Goal: Information Seeking & Learning: Learn about a topic

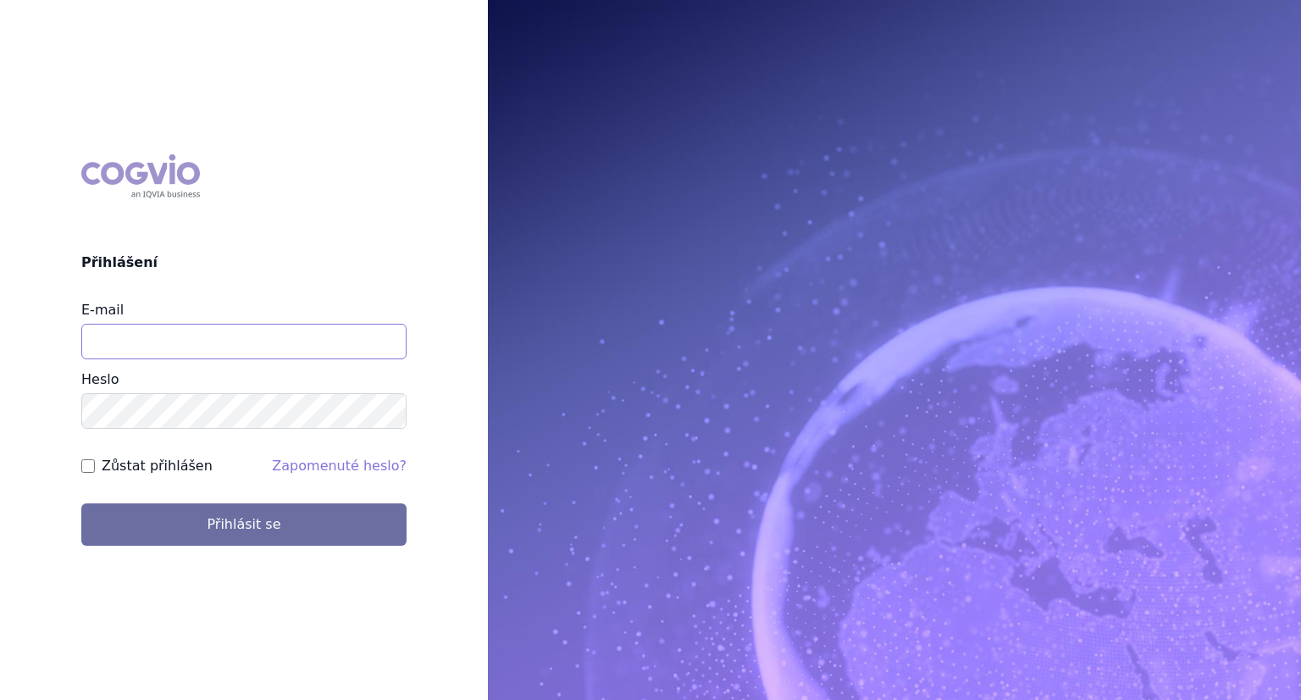
click at [166, 341] on input "E-mail" at bounding box center [243, 342] width 325 height 36
type input "lenka.kratochvilova@msd.com"
click at [81, 503] on button "Přihlásit se" at bounding box center [243, 524] width 325 height 42
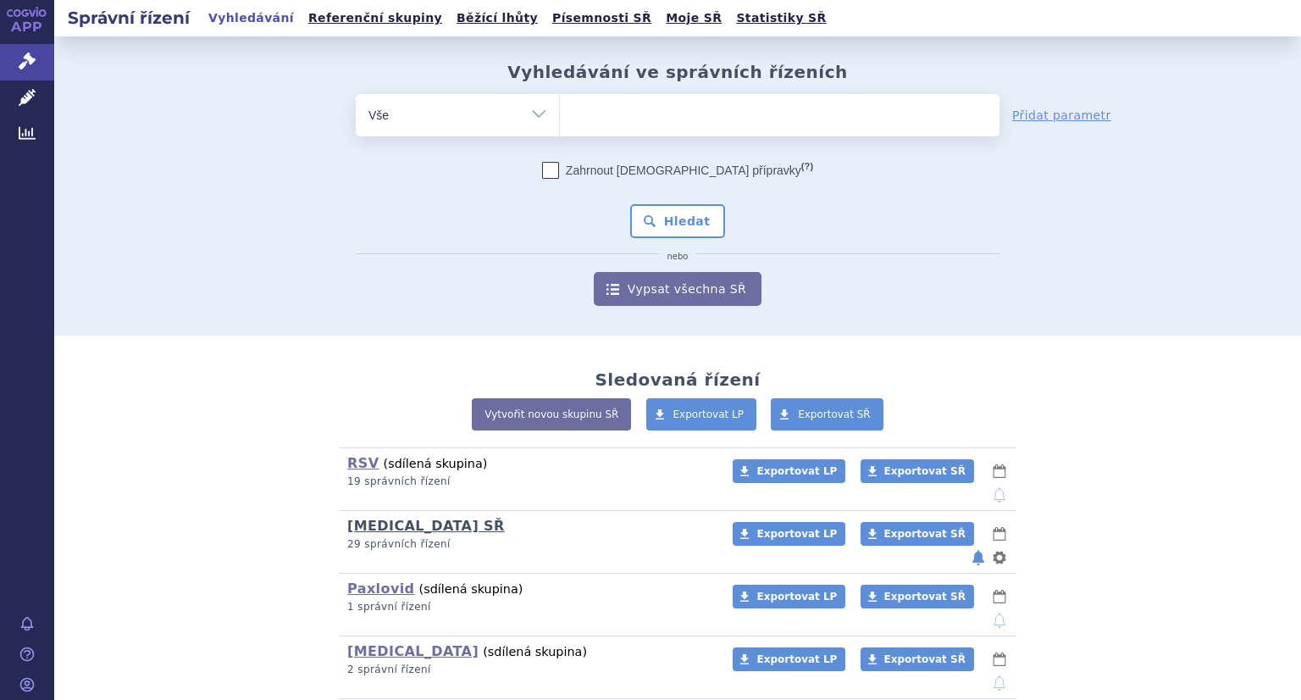
click at [403, 518] on link "[MEDICAL_DATA] SŘ" at bounding box center [426, 526] width 158 height 16
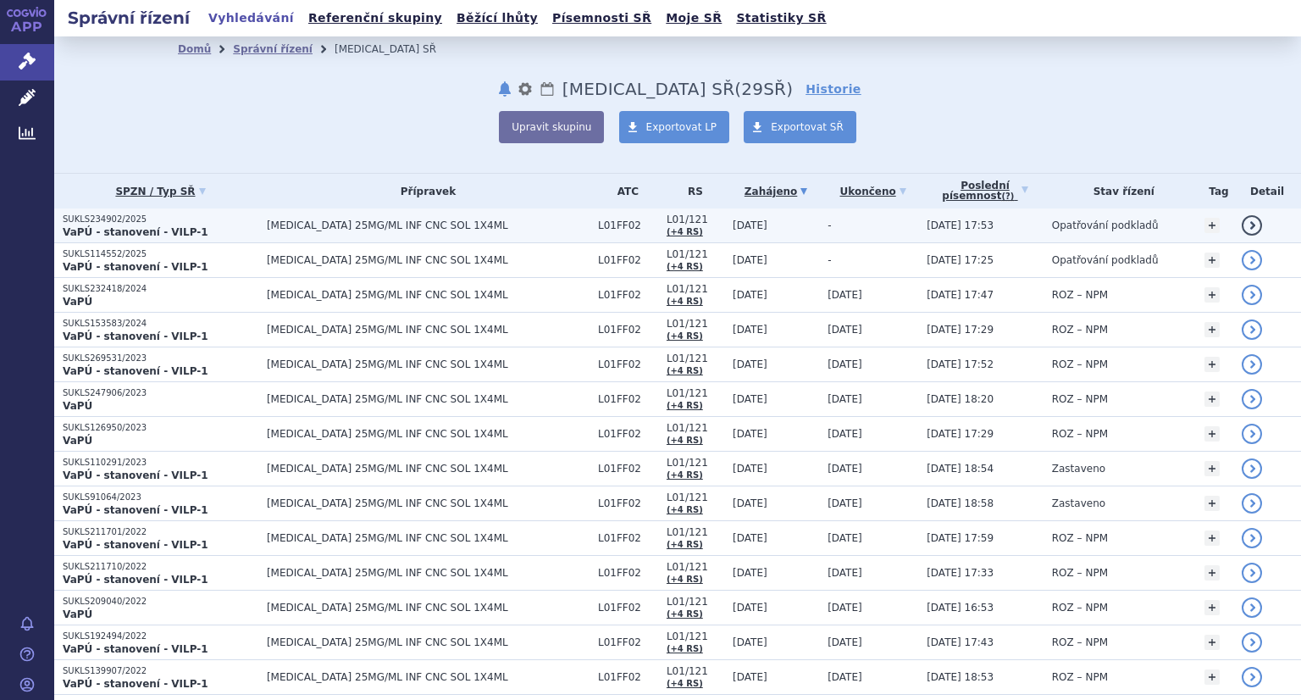
click at [108, 220] on p "SUKLS234902/2025" at bounding box center [161, 219] width 196 height 12
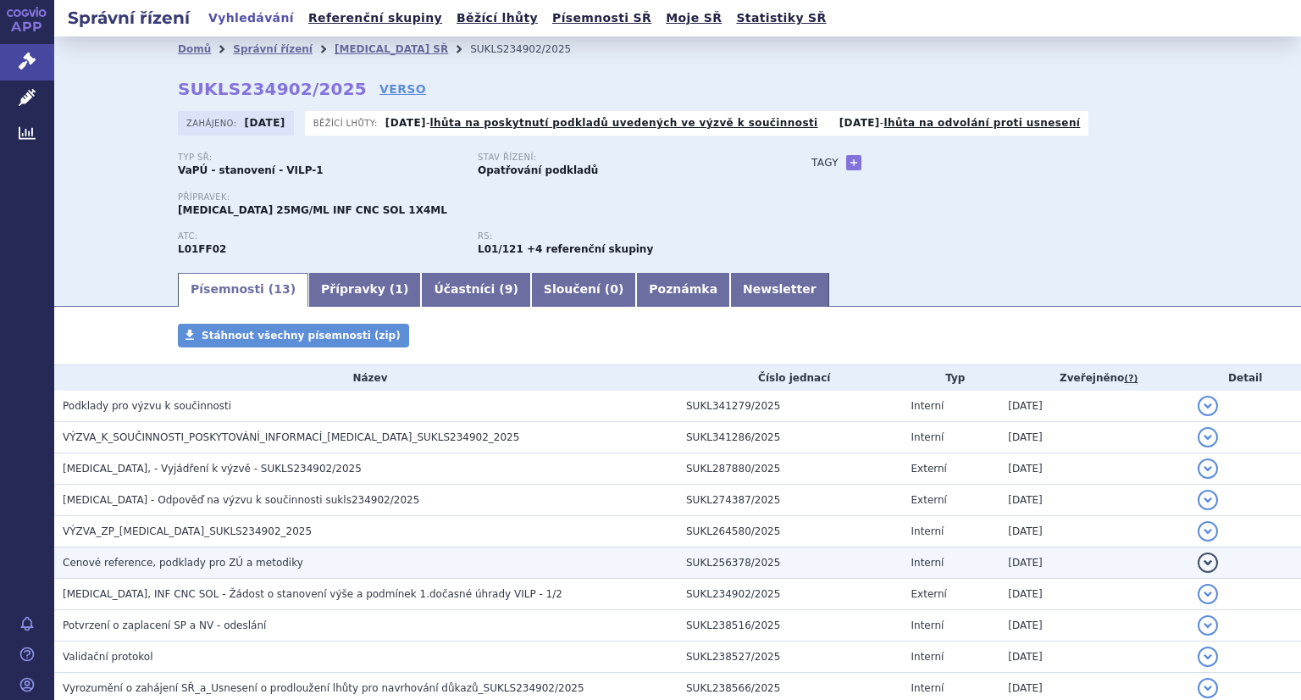
click at [202, 558] on span "Cenové reference, podklady pro ZÚ a metodiky" at bounding box center [183, 563] width 241 height 12
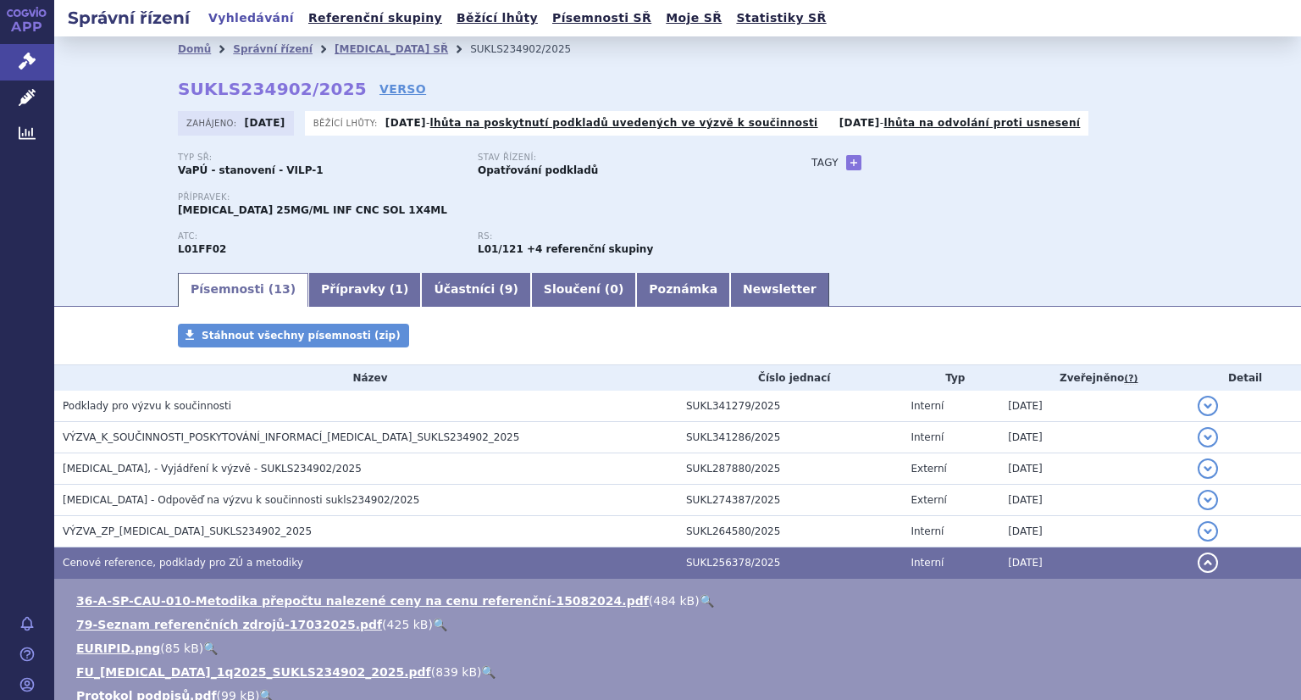
click at [700, 599] on link "🔍" at bounding box center [707, 601] width 14 height 14
click at [25, 99] on icon at bounding box center [27, 97] width 17 height 17
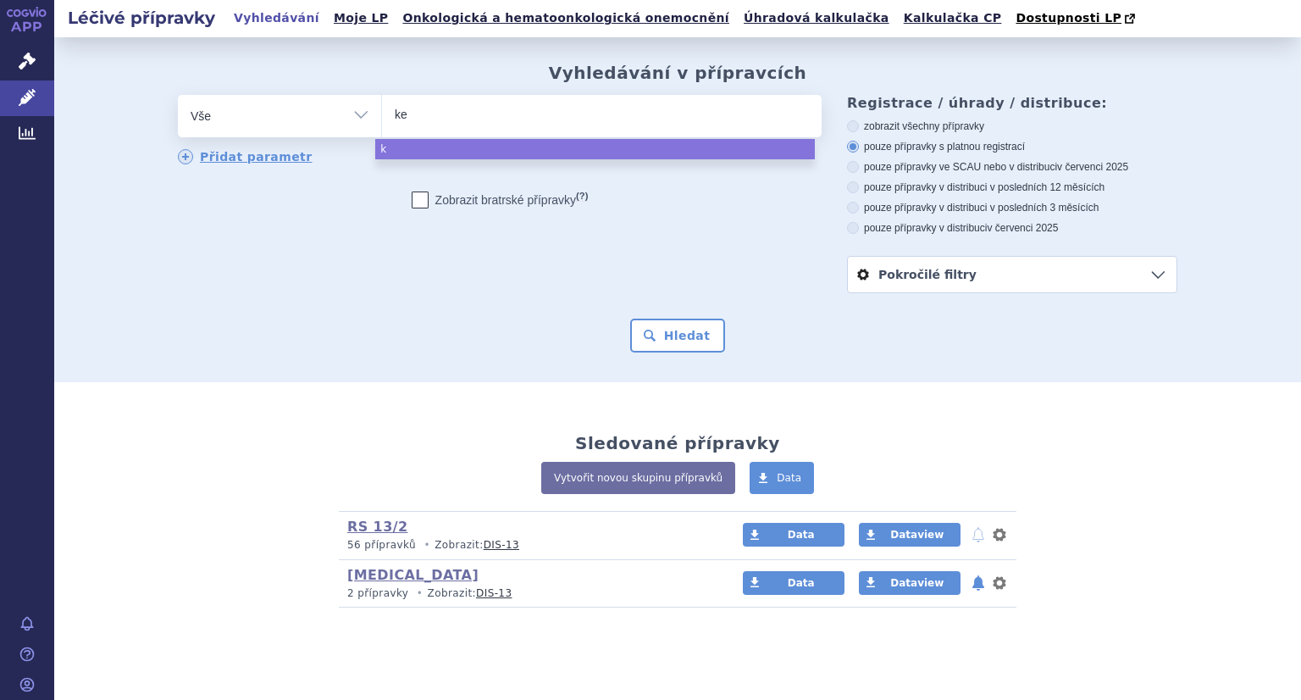
type input "key"
type input "keytr"
type input "keytru"
type input "keytrud"
type input "keytruda"
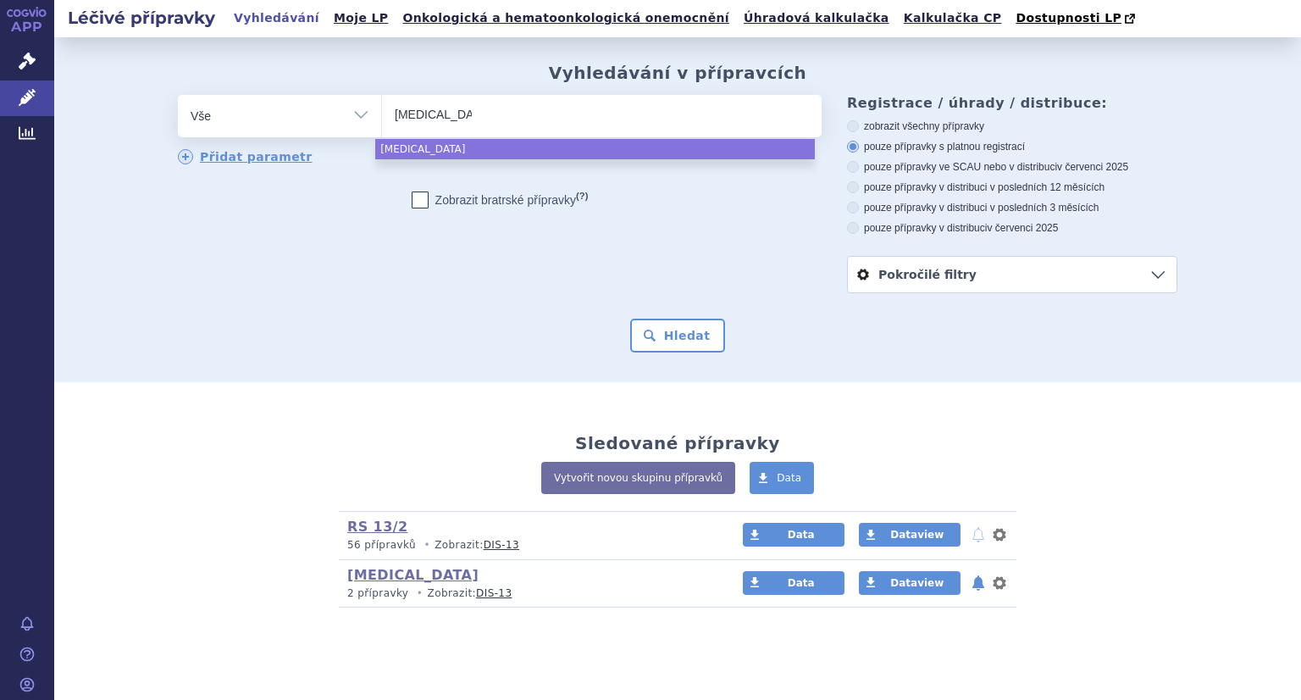
select select "keytruda"
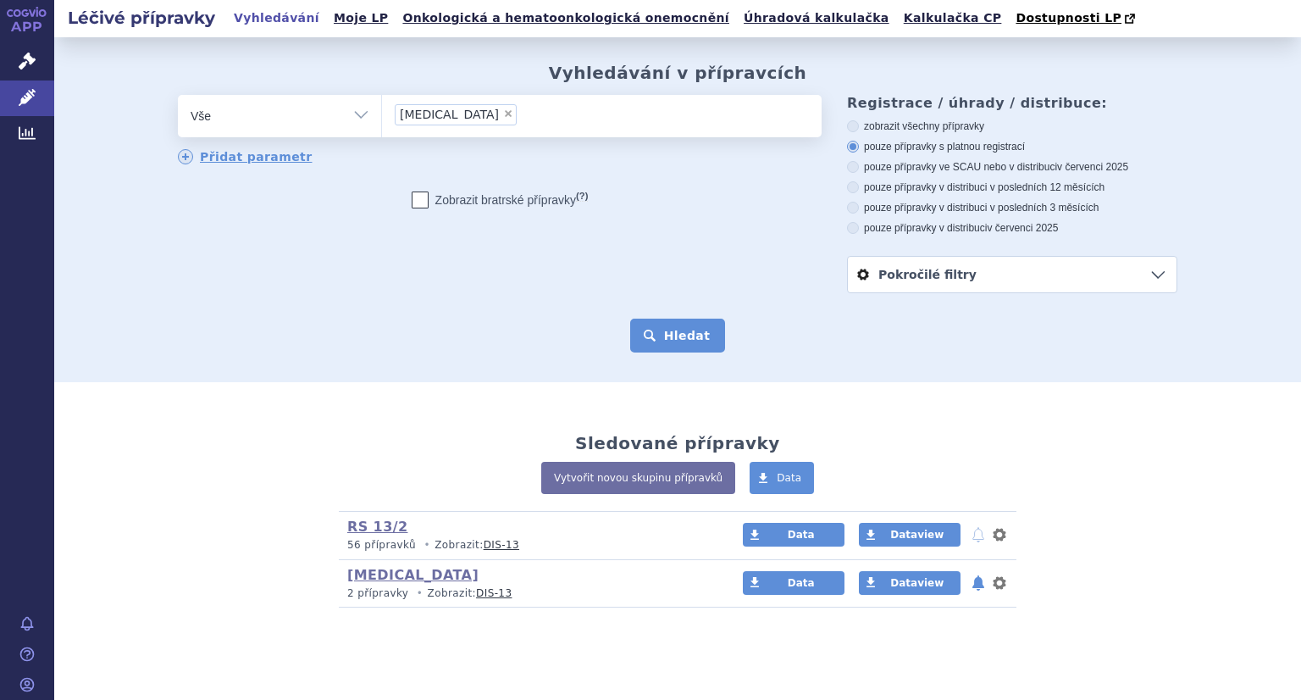
click at [662, 339] on button "Hledat" at bounding box center [678, 336] width 96 height 34
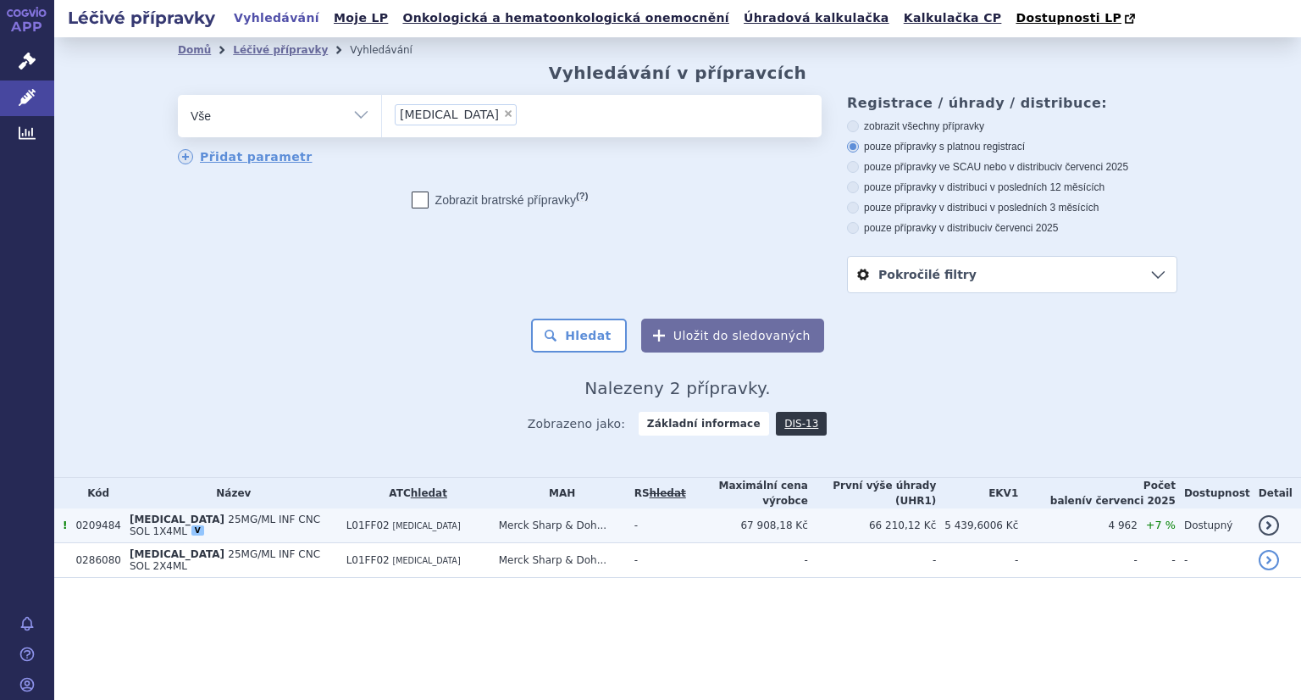
click at [230, 523] on span "25MG/ML INF CNC SOL 1X4ML" at bounding box center [225, 525] width 191 height 24
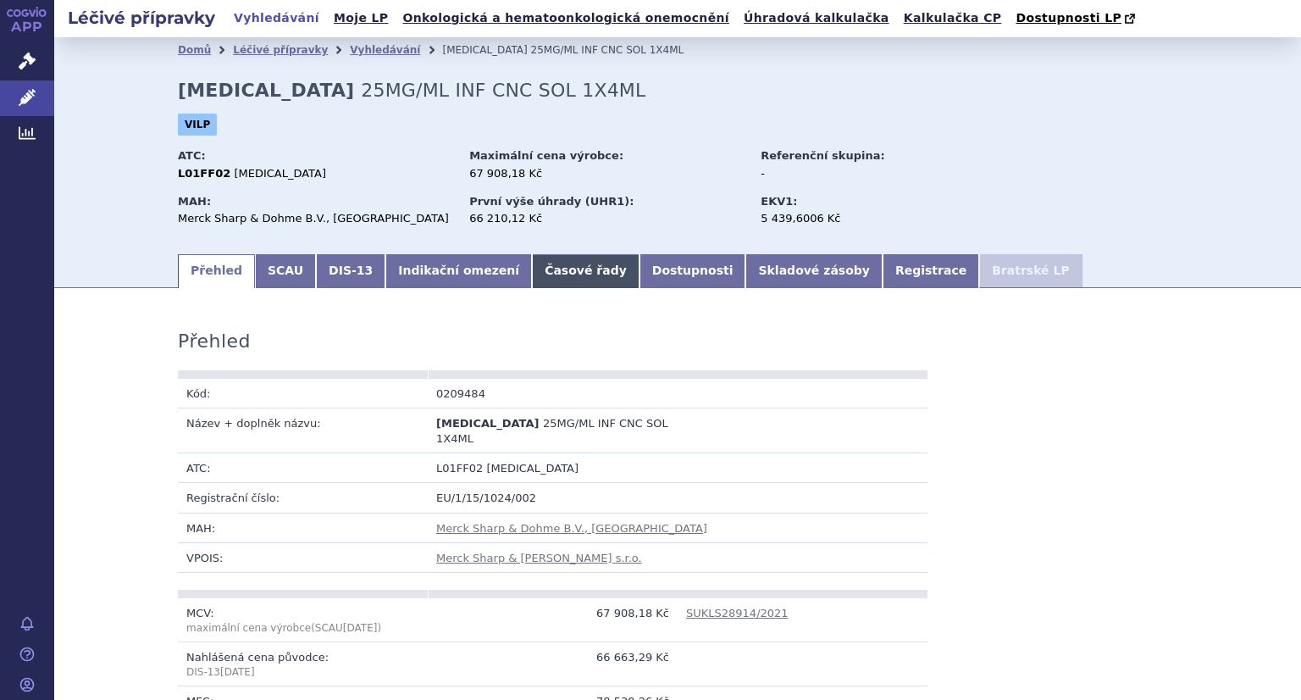
click at [532, 274] on link "Časové řady" at bounding box center [586, 271] width 108 height 34
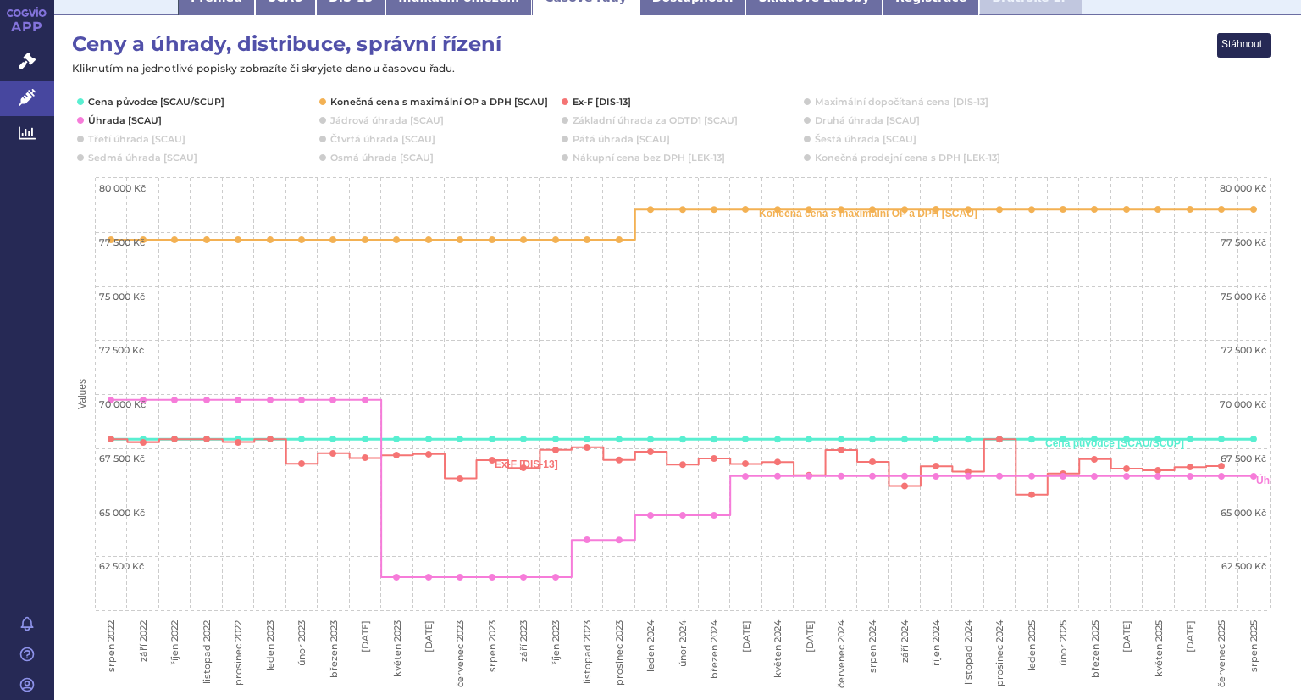
scroll to position [270, 0]
